Goal: Task Accomplishment & Management: Manage account settings

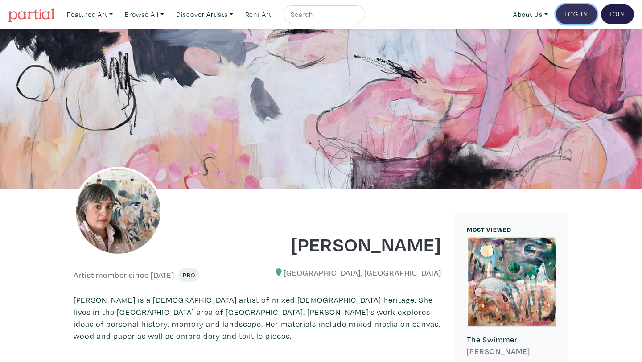
click at [569, 13] on link "Log In" at bounding box center [576, 14] width 41 height 20
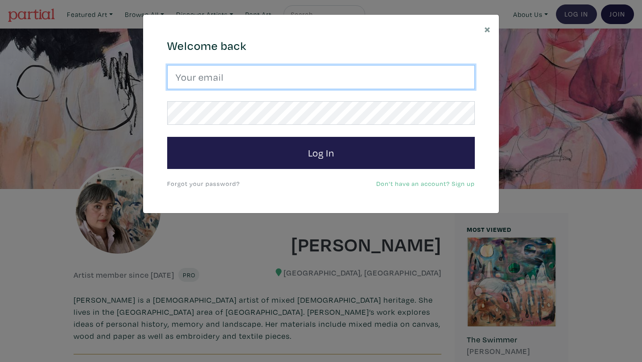
type input "amadaestabillo@gmail.com"
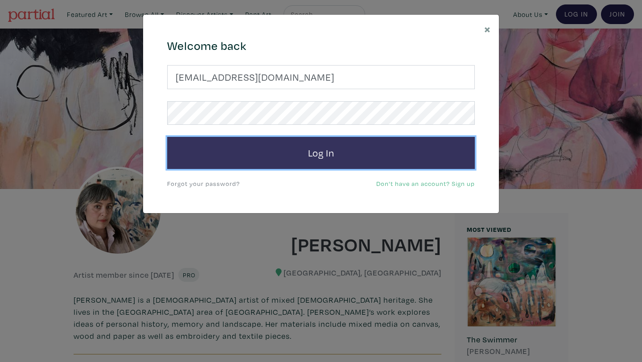
click at [310, 154] on button "Log In" at bounding box center [321, 153] width 308 height 32
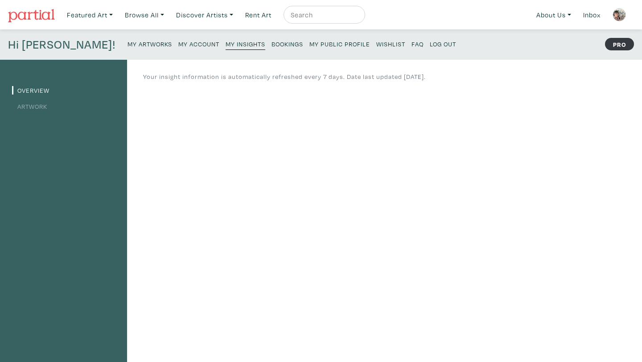
click at [309, 45] on small "My Public Profile" at bounding box center [339, 44] width 61 height 8
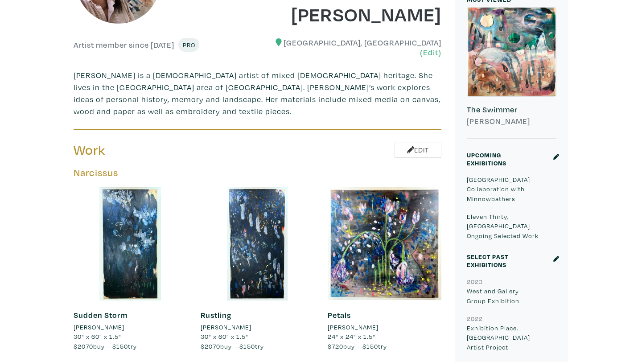
scroll to position [233, 0]
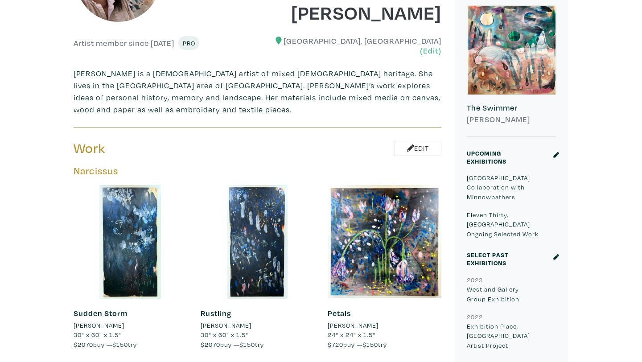
click at [516, 111] on h6 "The Swimmer" at bounding box center [512, 108] width 90 height 10
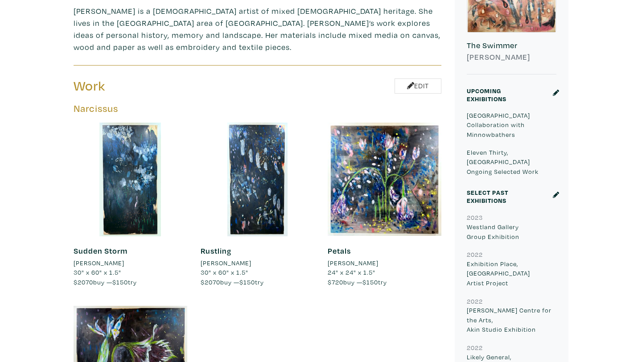
scroll to position [294, 0]
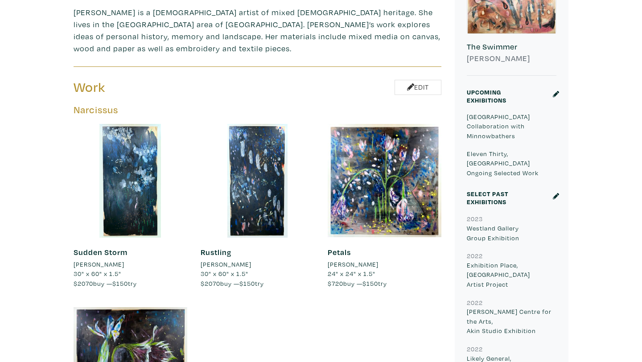
click at [557, 193] on icon at bounding box center [556, 196] width 6 height 6
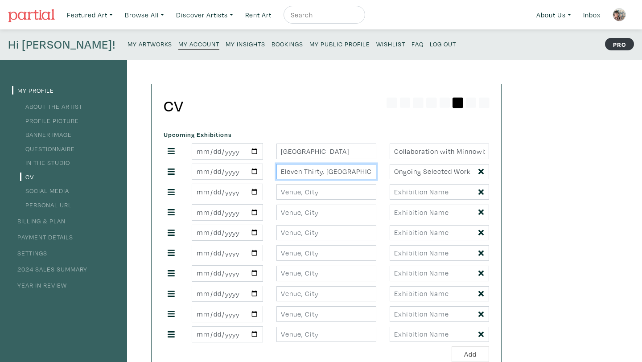
drag, startPoint x: 358, startPoint y: 175, endPoint x: 279, endPoint y: 173, distance: 78.9
click at [279, 173] on input "Eleven Thirty, [GEOGRAPHIC_DATA]" at bounding box center [325, 172] width 99 height 16
click at [287, 189] on input "text" at bounding box center [325, 192] width 99 height 16
paste input "Eleven Thirty, [GEOGRAPHIC_DATA]"
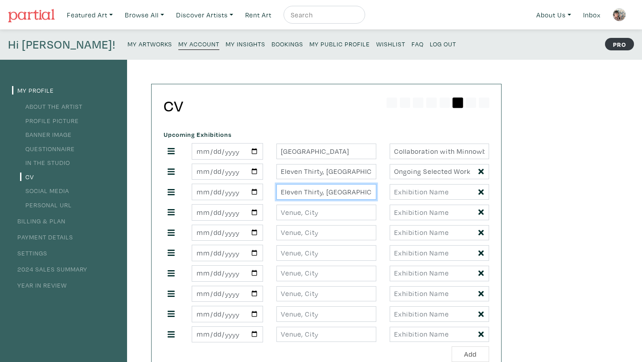
type input "Eleven Thirty, [GEOGRAPHIC_DATA]"
drag, startPoint x: 472, startPoint y: 172, endPoint x: 384, endPoint y: 162, distance: 88.4
click at [384, 162] on div "Toronto Collaboration with Minnowbathers Eleven Thirty, Toronto Ongoing Selecte…" at bounding box center [326, 242] width 325 height 199
click at [311, 210] on input "text" at bounding box center [325, 213] width 99 height 16
paste input "Eleven Thirty, [GEOGRAPHIC_DATA]"
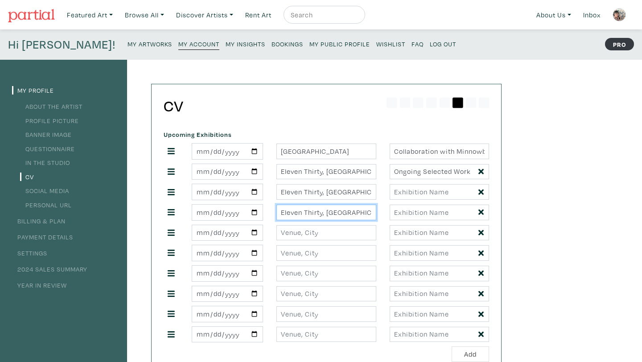
type input "Eleven Thirty, Toronto"
drag, startPoint x: 471, startPoint y: 174, endPoint x: 389, endPoint y: 170, distance: 82.1
click at [390, 170] on input "Ongoing Selected Work" at bounding box center [439, 172] width 99 height 16
paste input "Eleven Thirty, [GEOGRAPHIC_DATA]"
type input "Eleven Thirty, [GEOGRAPHIC_DATA]"
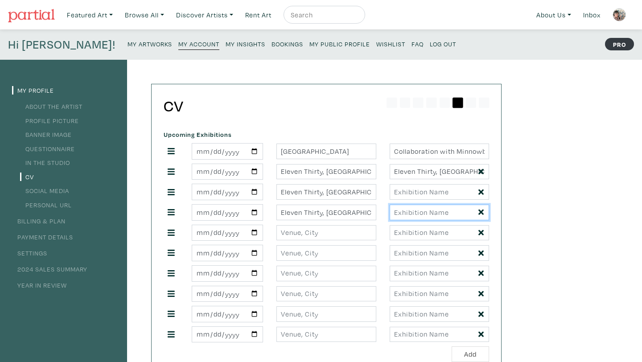
click at [424, 215] on input "text" at bounding box center [439, 213] width 99 height 16
type input "ongoing selected works"
drag, startPoint x: 357, startPoint y: 190, endPoint x: 271, endPoint y: 185, distance: 87.0
click at [271, 185] on div "Eleven Thirty, [GEOGRAPHIC_DATA]" at bounding box center [326, 192] width 113 height 16
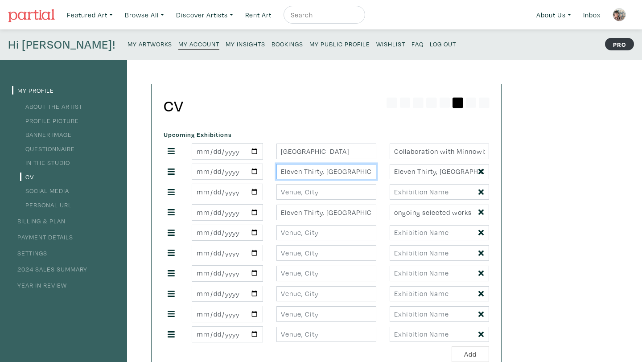
drag, startPoint x: 357, startPoint y: 170, endPoint x: 273, endPoint y: 158, distance: 85.1
click at [273, 159] on div "Toronto Collaboration with Minnowbathers Eleven Thirty, Toronto Eleven Thirty, …" at bounding box center [326, 242] width 325 height 199
drag, startPoint x: 468, startPoint y: 169, endPoint x: 380, endPoint y: 165, distance: 88.3
click at [380, 165] on div "Eleven Thirty, [GEOGRAPHIC_DATA]" at bounding box center [326, 172] width 339 height 16
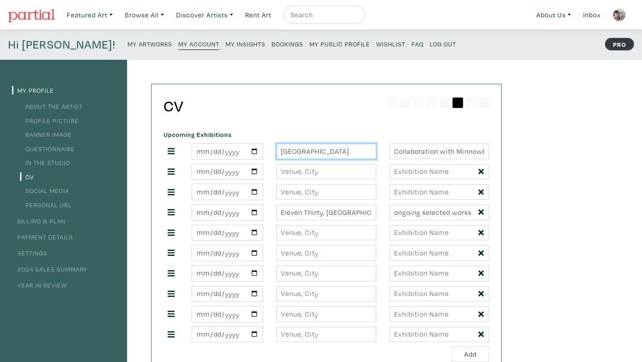
drag, startPoint x: 331, startPoint y: 150, endPoint x: 269, endPoint y: 150, distance: 61.9
click at [269, 150] on div "Toronto Collaboration with Minnowbathers" at bounding box center [326, 151] width 339 height 16
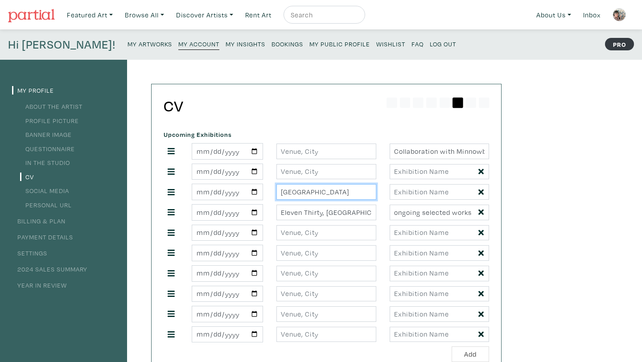
type input "[GEOGRAPHIC_DATA]"
drag, startPoint x: 394, startPoint y: 150, endPoint x: 504, endPoint y: 169, distance: 112.7
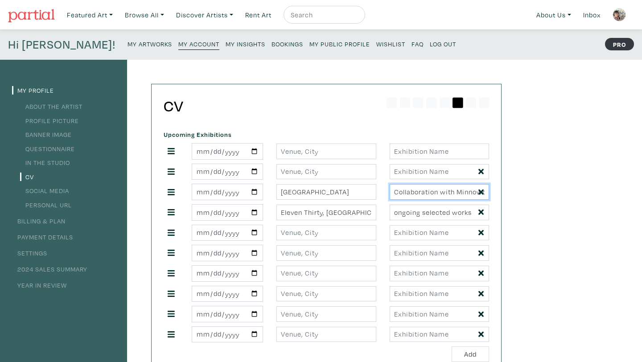
scroll to position [0, 0]
type input "Collaboration with Minnowbathers"
click at [299, 170] on input "text" at bounding box center [325, 172] width 99 height 16
type input "T"
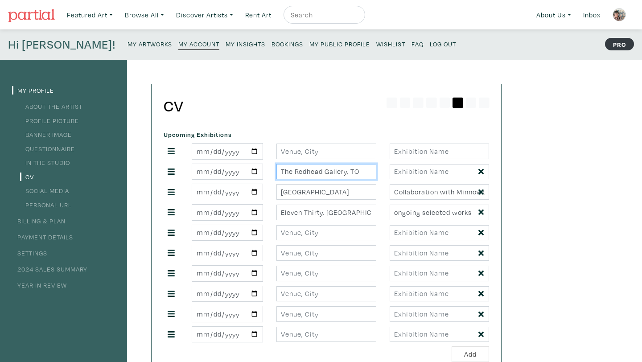
type input "The Redhead Gallery, TO"
click at [395, 172] on input "a" at bounding box center [439, 172] width 99 height 16
type input "afterimage"
click at [215, 173] on input "date" at bounding box center [227, 172] width 71 height 16
click at [207, 172] on input "date" at bounding box center [227, 172] width 71 height 16
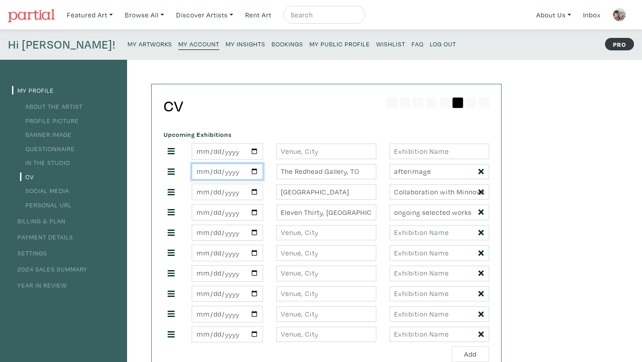
click at [224, 174] on input "date" at bounding box center [227, 172] width 71 height 16
type input "[DATE]"
click at [293, 115] on h2 "CV" at bounding box center [326, 105] width 325 height 19
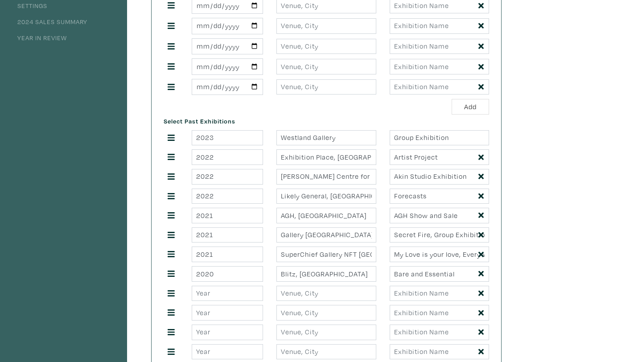
scroll to position [247, 0]
click at [474, 107] on button "Add" at bounding box center [469, 107] width 37 height 16
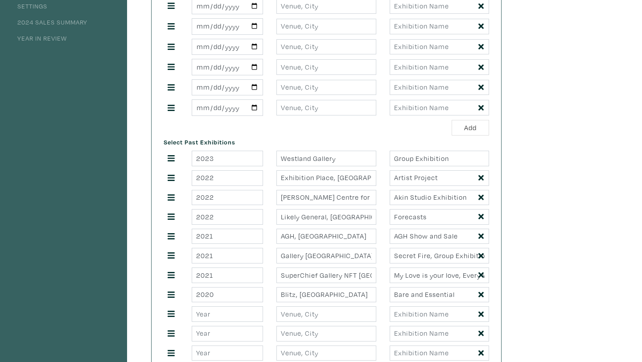
click at [478, 109] on icon at bounding box center [480, 108] width 5 height 8
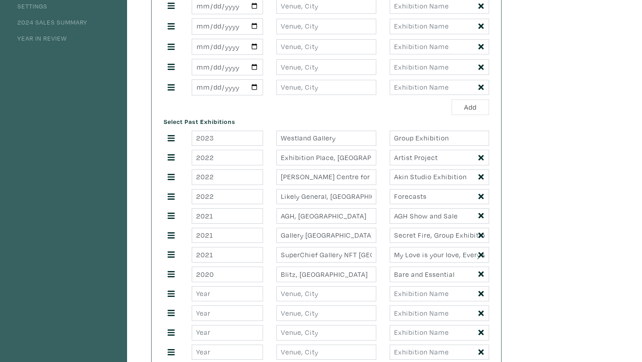
click at [479, 91] on icon at bounding box center [480, 87] width 5 height 8
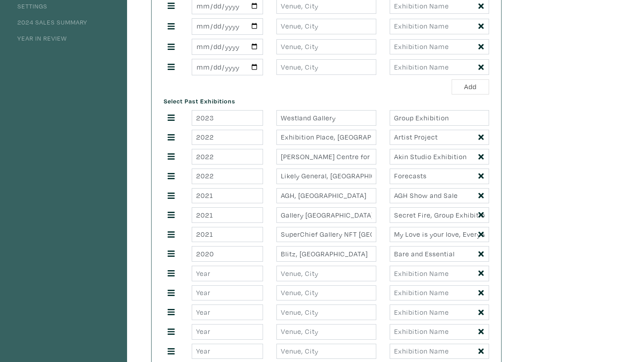
click at [480, 66] on icon at bounding box center [480, 66] width 5 height 5
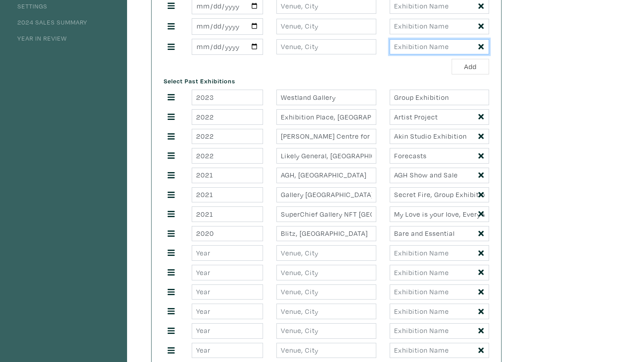
click at [480, 52] on input "text" at bounding box center [439, 47] width 99 height 16
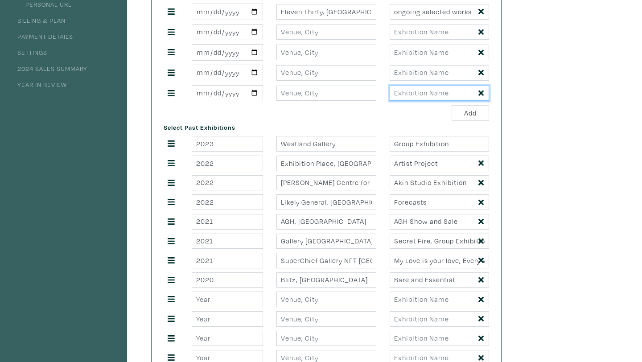
scroll to position [197, 0]
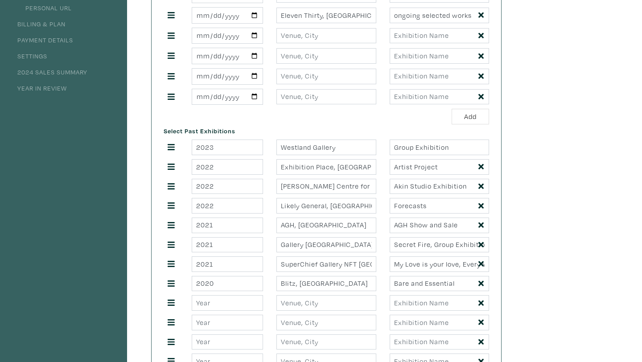
click at [482, 96] on icon at bounding box center [480, 97] width 5 height 8
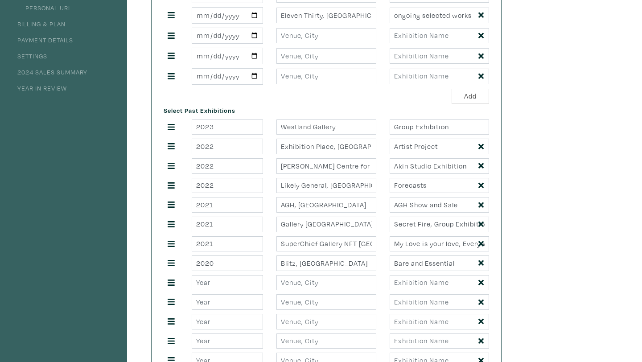
click at [480, 74] on icon at bounding box center [480, 76] width 5 height 8
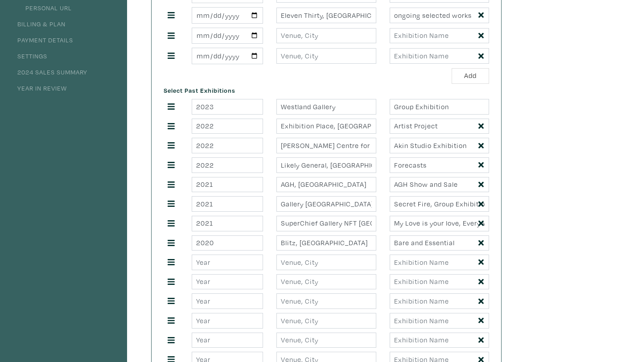
click at [482, 56] on icon at bounding box center [480, 56] width 5 height 8
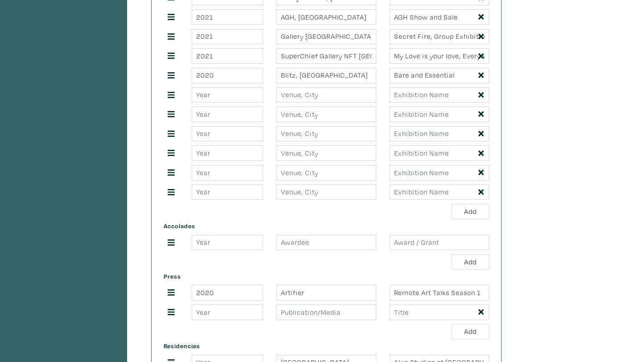
scroll to position [803, 0]
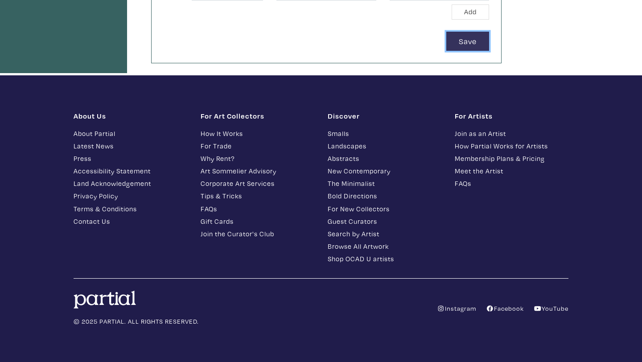
click at [476, 44] on button "Save" at bounding box center [467, 41] width 43 height 19
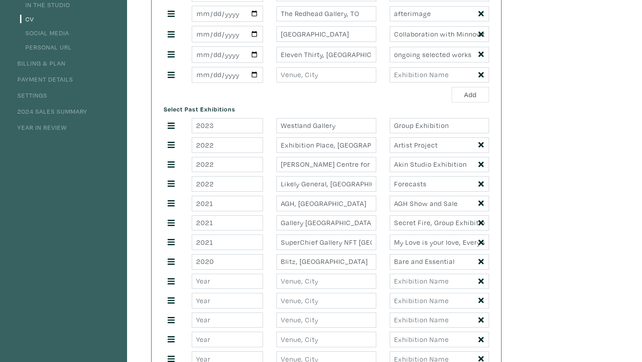
scroll to position [0, 0]
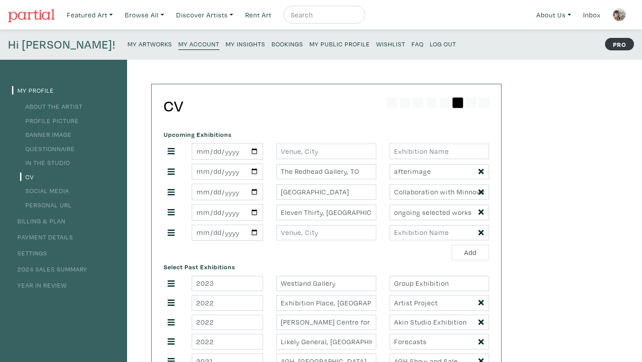
click at [309, 46] on small "My Public Profile" at bounding box center [339, 44] width 61 height 8
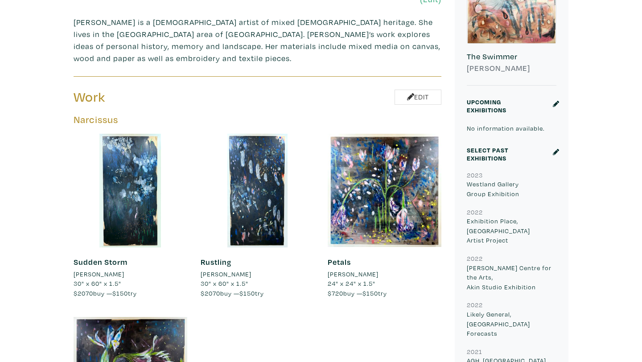
scroll to position [287, 0]
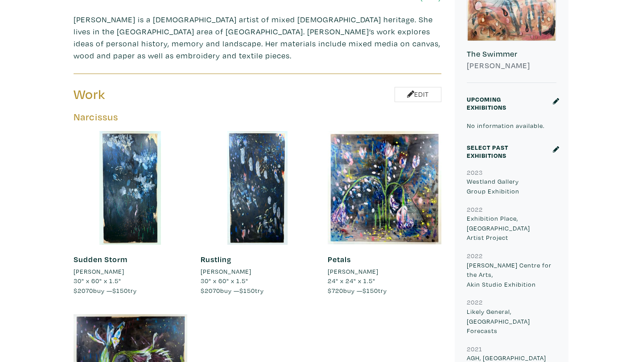
click at [554, 99] on icon at bounding box center [556, 101] width 6 height 6
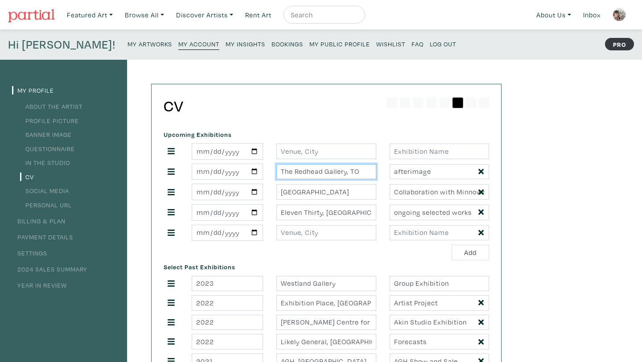
drag, startPoint x: 367, startPoint y: 173, endPoint x: 276, endPoint y: 167, distance: 91.2
click at [275, 166] on div "The Redhead Gallery, TO" at bounding box center [326, 172] width 113 height 16
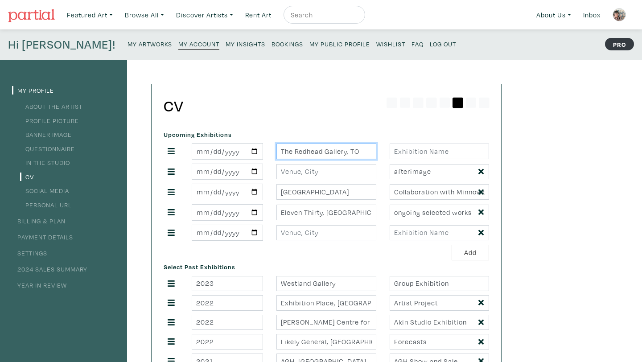
type input "The Redhead Gallery, TO"
drag, startPoint x: 447, startPoint y: 173, endPoint x: 390, endPoint y: 170, distance: 57.1
click at [390, 170] on input "afterimage" at bounding box center [439, 172] width 99 height 16
type input "afterimage"
click at [218, 152] on input "date" at bounding box center [227, 151] width 71 height 16
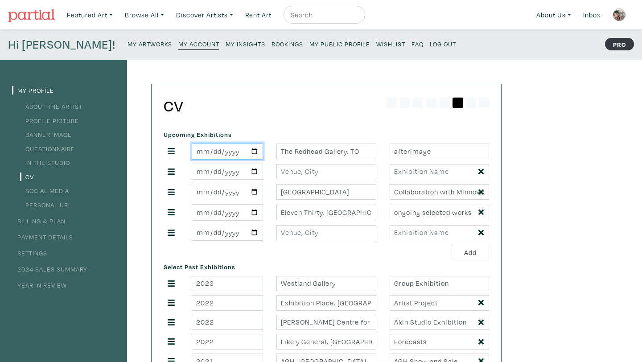
click at [209, 150] on input "date" at bounding box center [227, 151] width 71 height 16
type input "[DATE]"
click at [241, 173] on input "[DATE]" at bounding box center [227, 172] width 71 height 16
drag, startPoint x: 312, startPoint y: 193, endPoint x: 276, endPoint y: 189, distance: 35.8
click at [276, 189] on input "[GEOGRAPHIC_DATA]" at bounding box center [325, 192] width 99 height 16
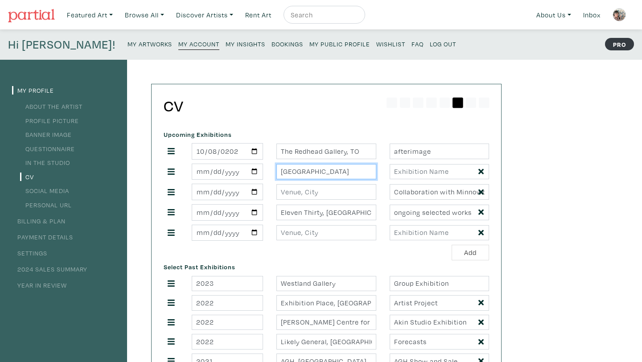
type input "[GEOGRAPHIC_DATA]"
drag, startPoint x: 395, startPoint y: 191, endPoint x: 507, endPoint y: 193, distance: 111.9
click at [450, 169] on input "text" at bounding box center [439, 172] width 99 height 16
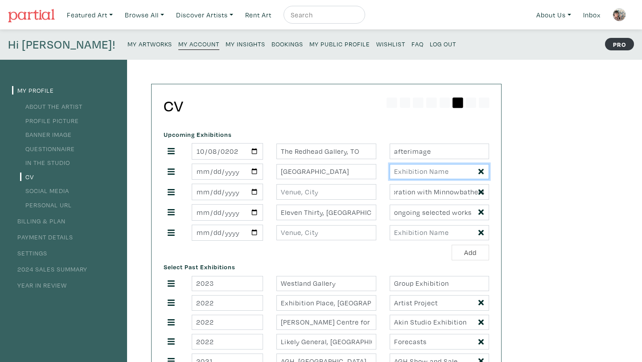
scroll to position [0, 0]
paste input "Collaboration with Minnowbathers"
type input "Collaboration with Minnowbathers"
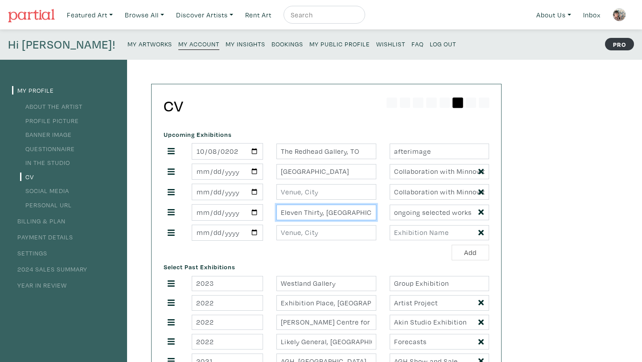
drag, startPoint x: 362, startPoint y: 213, endPoint x: 278, endPoint y: 204, distance: 85.2
click at [278, 204] on div "Eleven Thirty, Toronto ongoing selected works" at bounding box center [326, 212] width 339 height 16
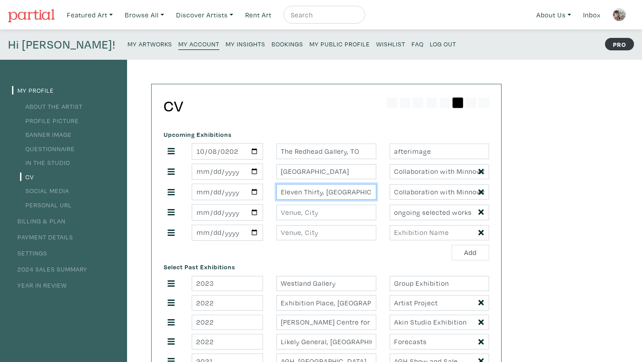
type input "Eleven Thirty, Toronto"
drag, startPoint x: 394, startPoint y: 211, endPoint x: 504, endPoint y: 213, distance: 109.6
click at [482, 191] on icon at bounding box center [480, 192] width 5 height 8
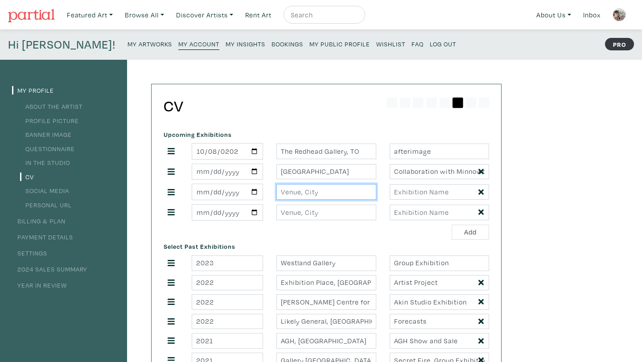
click at [354, 196] on input "text" at bounding box center [325, 192] width 99 height 16
type input "Eleven Thirty, TO"
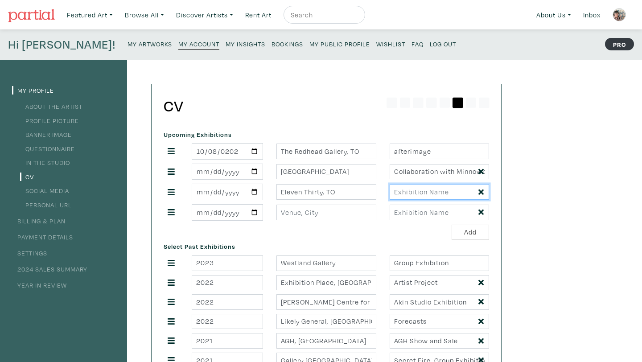
click at [446, 197] on input "text" at bounding box center [439, 192] width 99 height 16
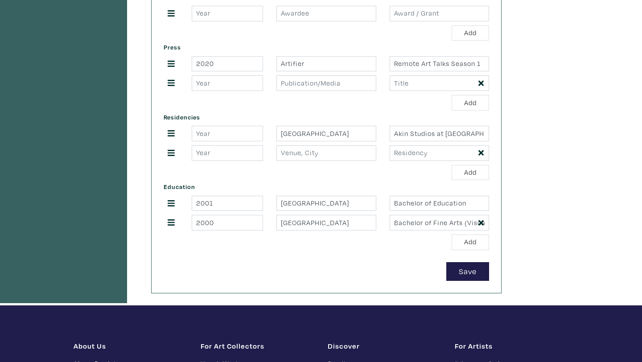
scroll to position [658, 0]
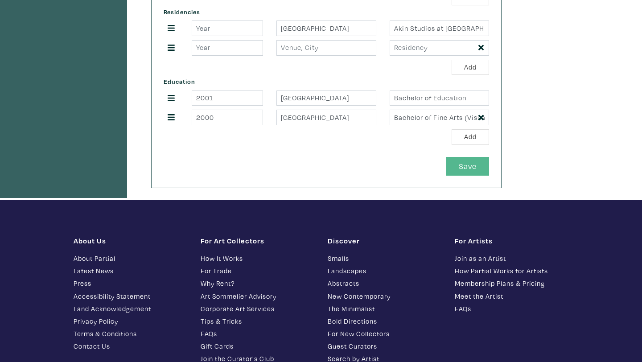
type input "ongoing selected works"
click at [468, 163] on button "Save" at bounding box center [467, 166] width 43 height 19
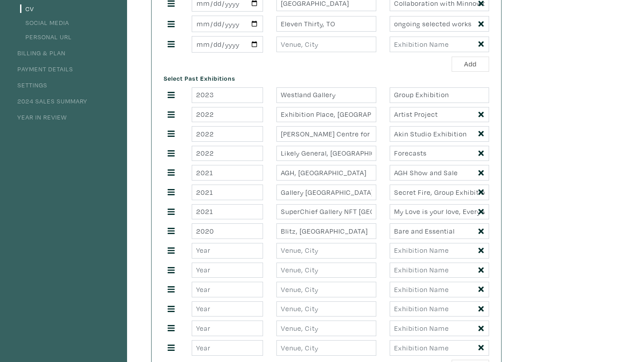
scroll to position [0, 0]
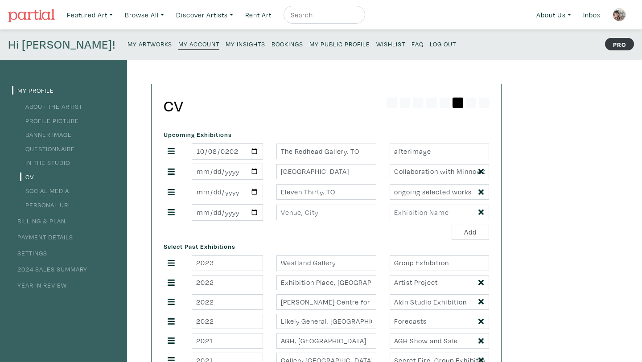
click at [309, 44] on small "My Public Profile" at bounding box center [339, 44] width 61 height 8
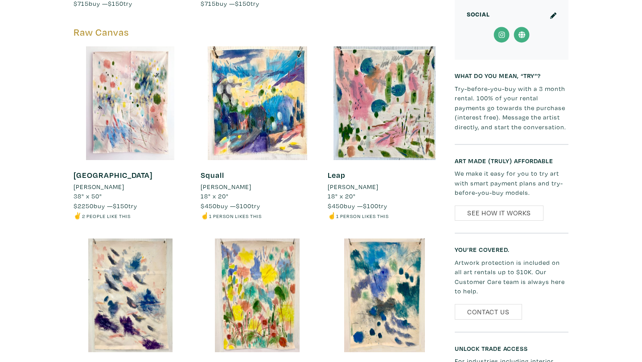
scroll to position [1154, 0]
